Goal: Task Accomplishment & Management: Use online tool/utility

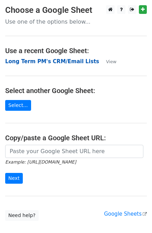
click at [50, 64] on strong "Long Term PM's CRM/Email Lists" at bounding box center [52, 61] width 94 height 6
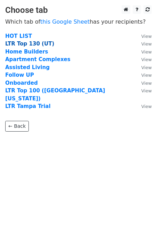
click at [31, 44] on strong "LTR Top 130 (UT)" at bounding box center [29, 44] width 49 height 6
